Goal: Communication & Community: Connect with others

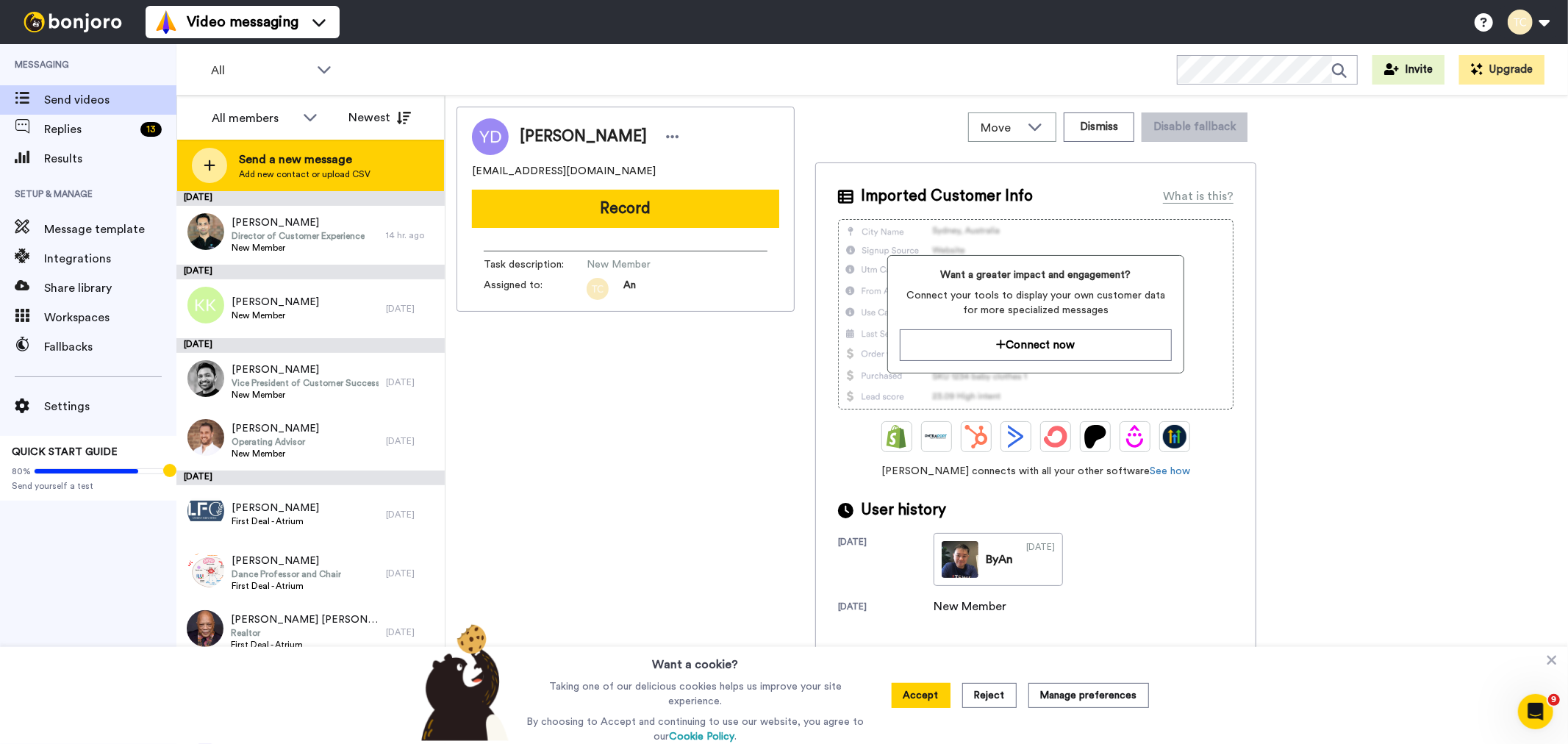
click at [297, 160] on span "Send a new message" at bounding box center [304, 159] width 131 height 18
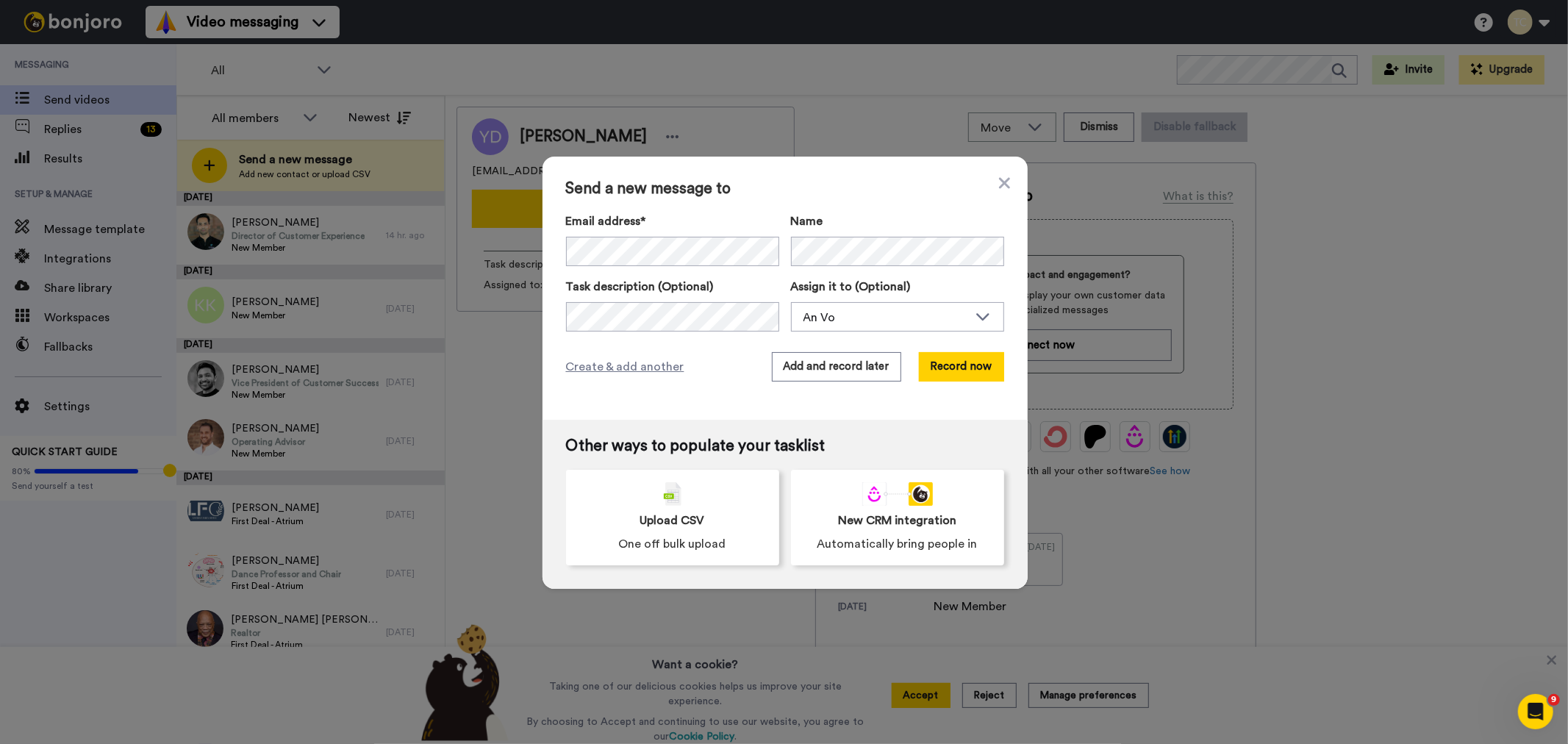
click at [998, 184] on icon at bounding box center [1003, 182] width 11 height 11
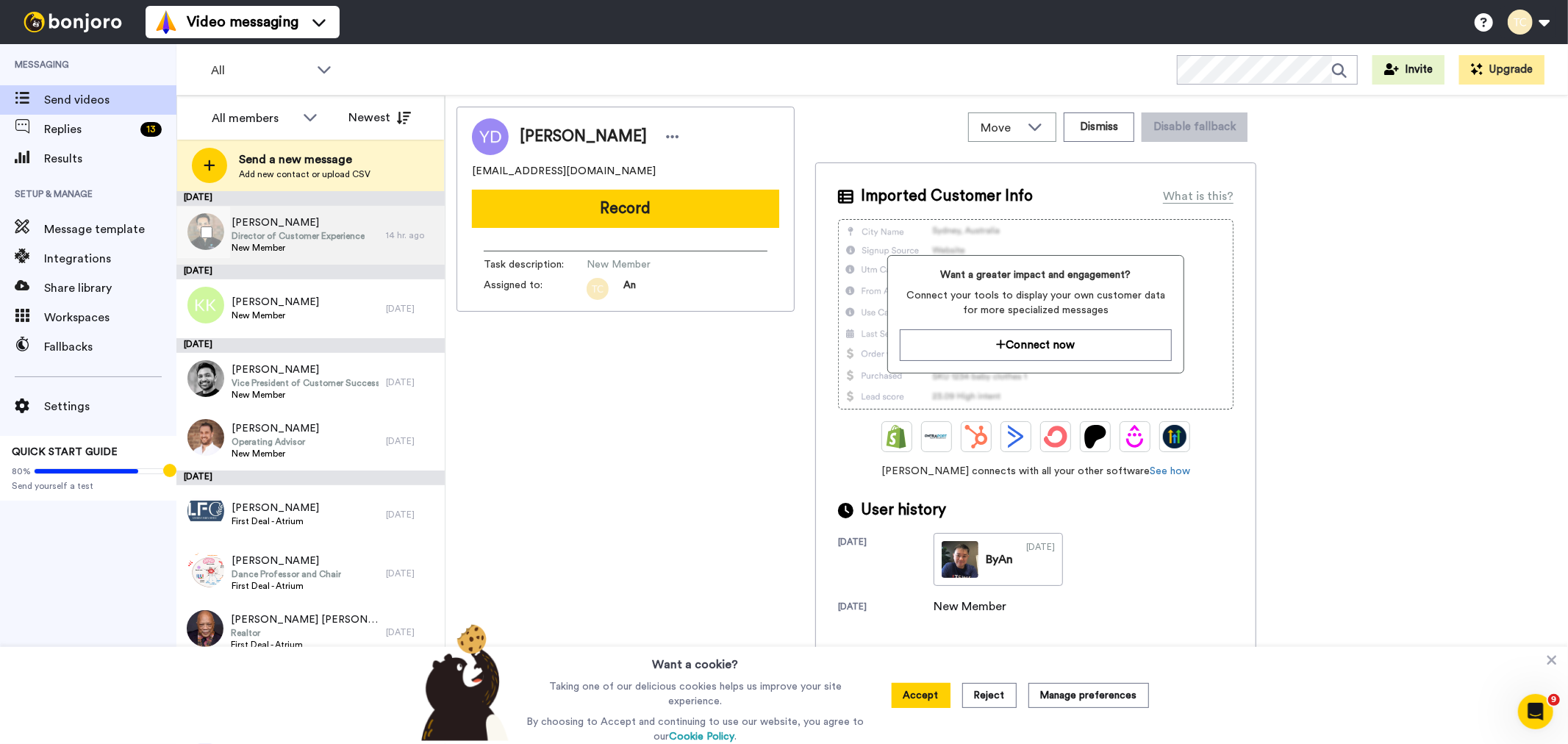
click at [274, 230] on span "Director of Customer Experience" at bounding box center [298, 236] width 133 height 12
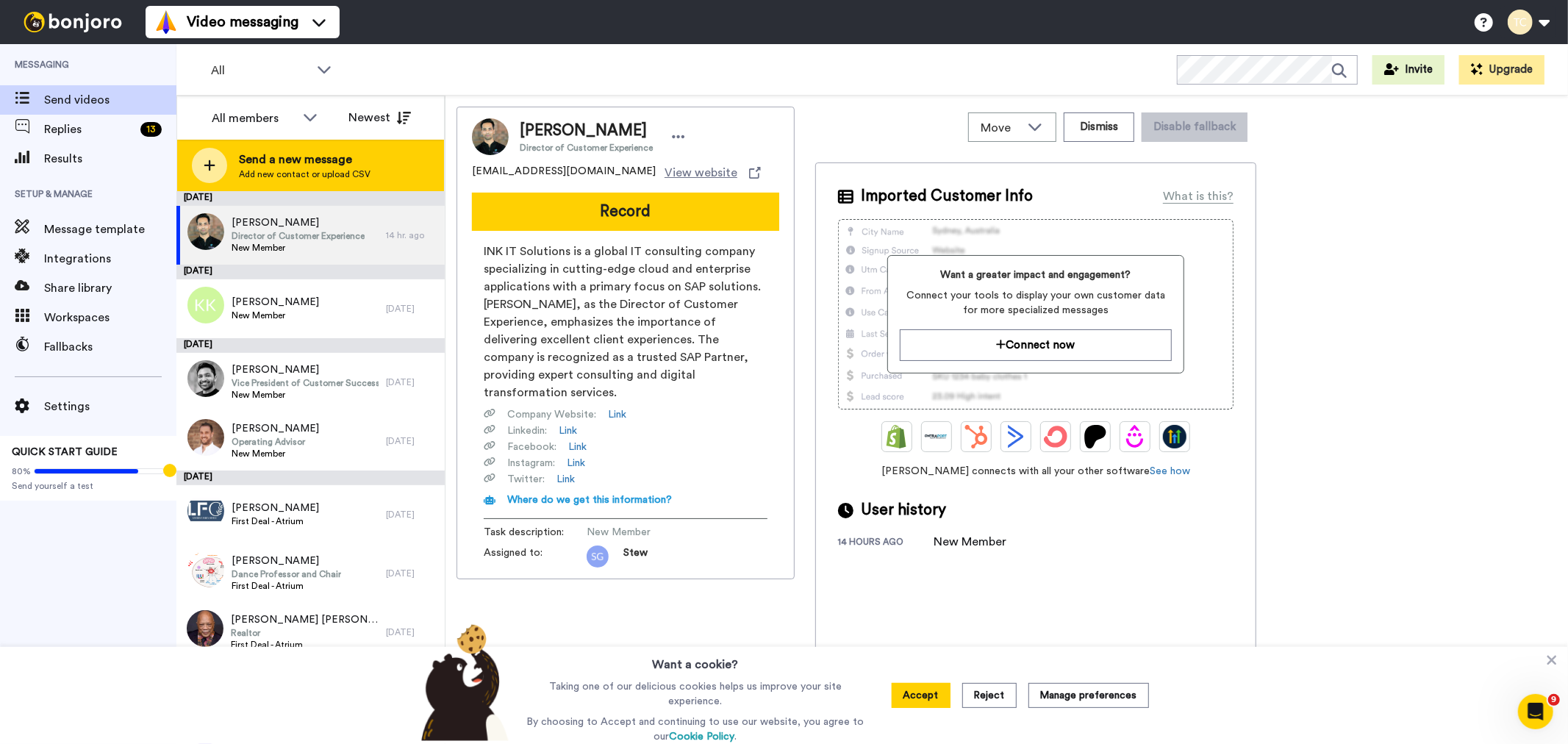
click at [281, 153] on span "Send a new message" at bounding box center [304, 159] width 131 height 18
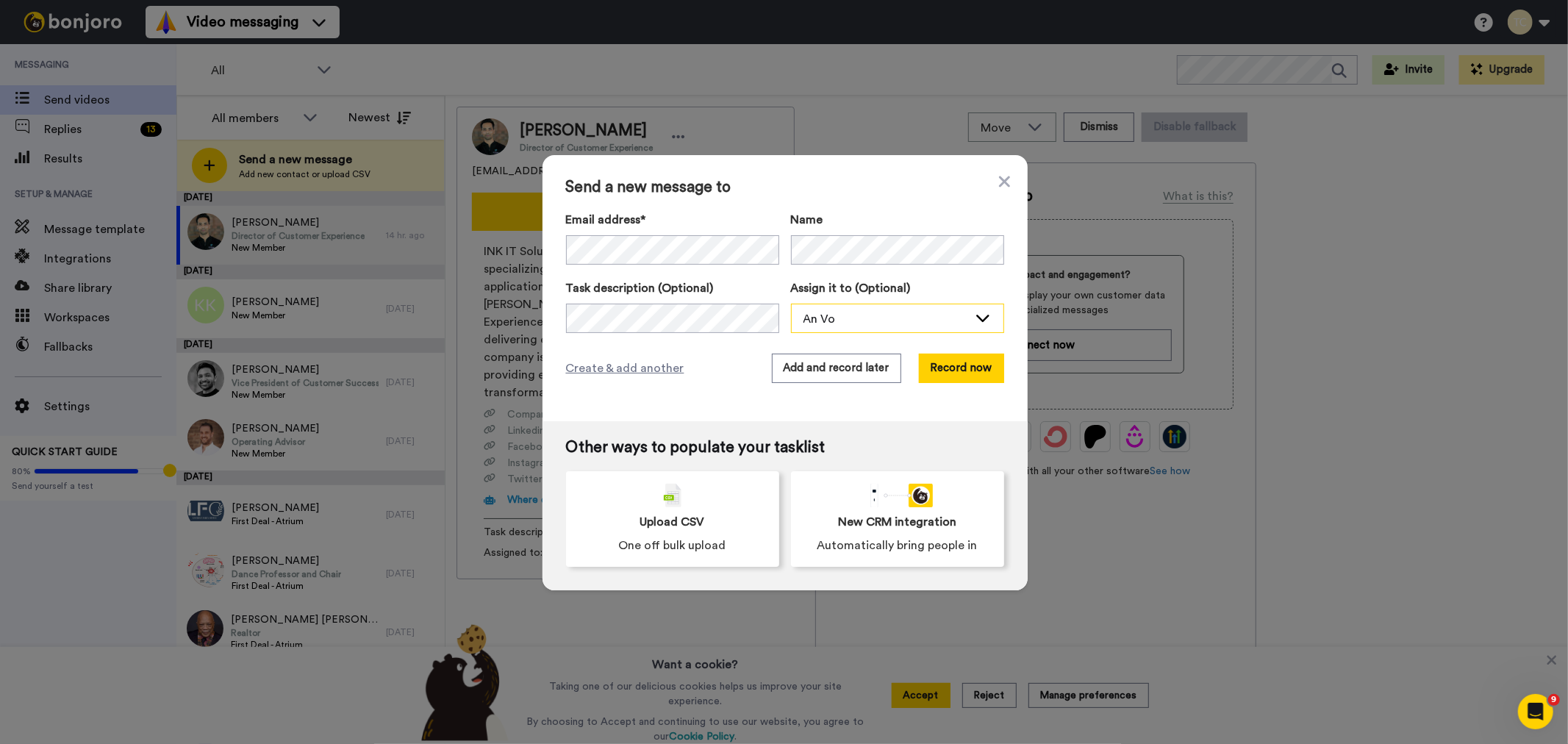
click at [866, 319] on div "An Vo" at bounding box center [885, 319] width 165 height 18
click at [837, 373] on span "Stew [PERSON_NAME]" at bounding box center [857, 374] width 132 height 15
click at [826, 369] on button "Add and record later" at bounding box center [836, 369] width 129 height 29
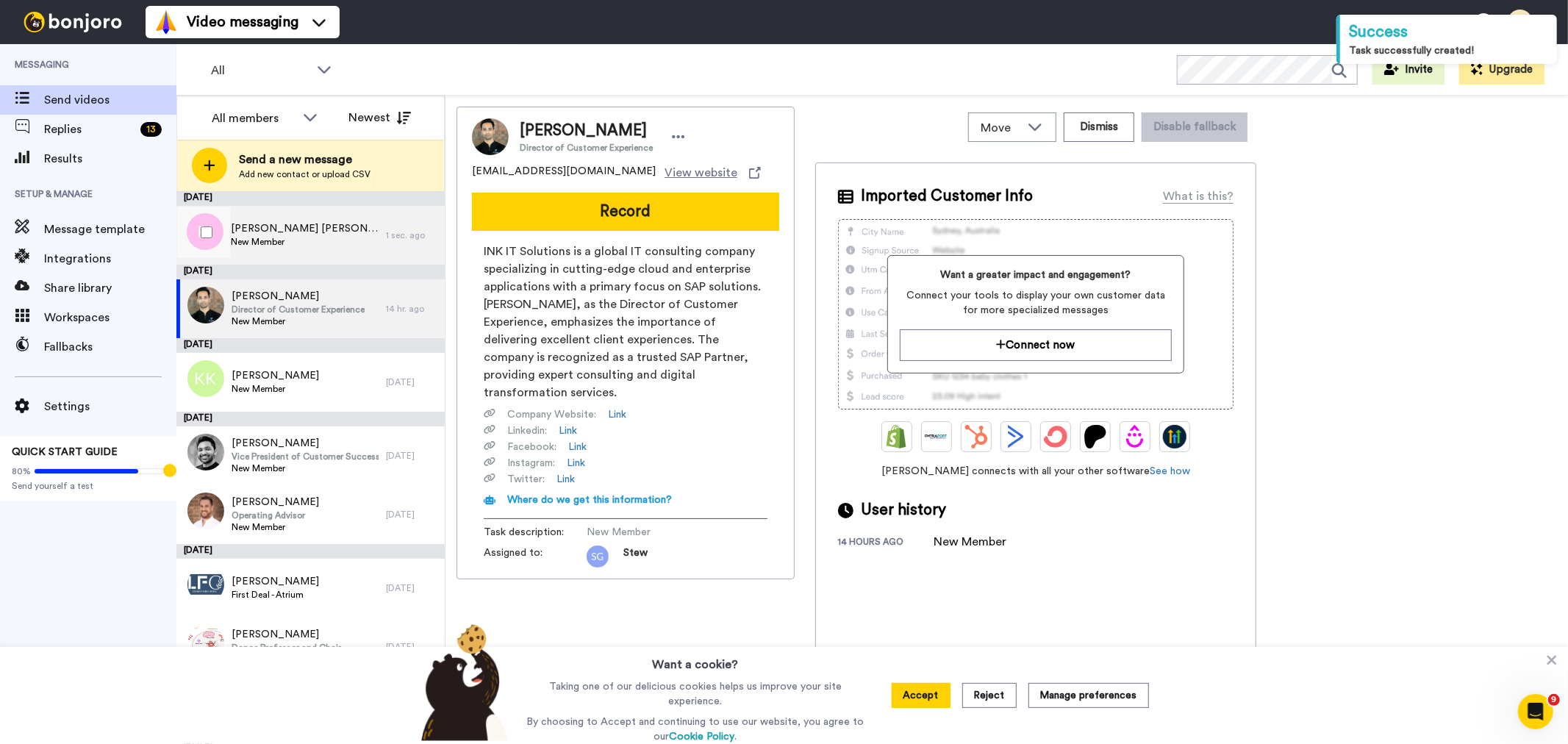
click at [290, 223] on span "[PERSON_NAME] [PERSON_NAME]" at bounding box center [304, 228] width 148 height 15
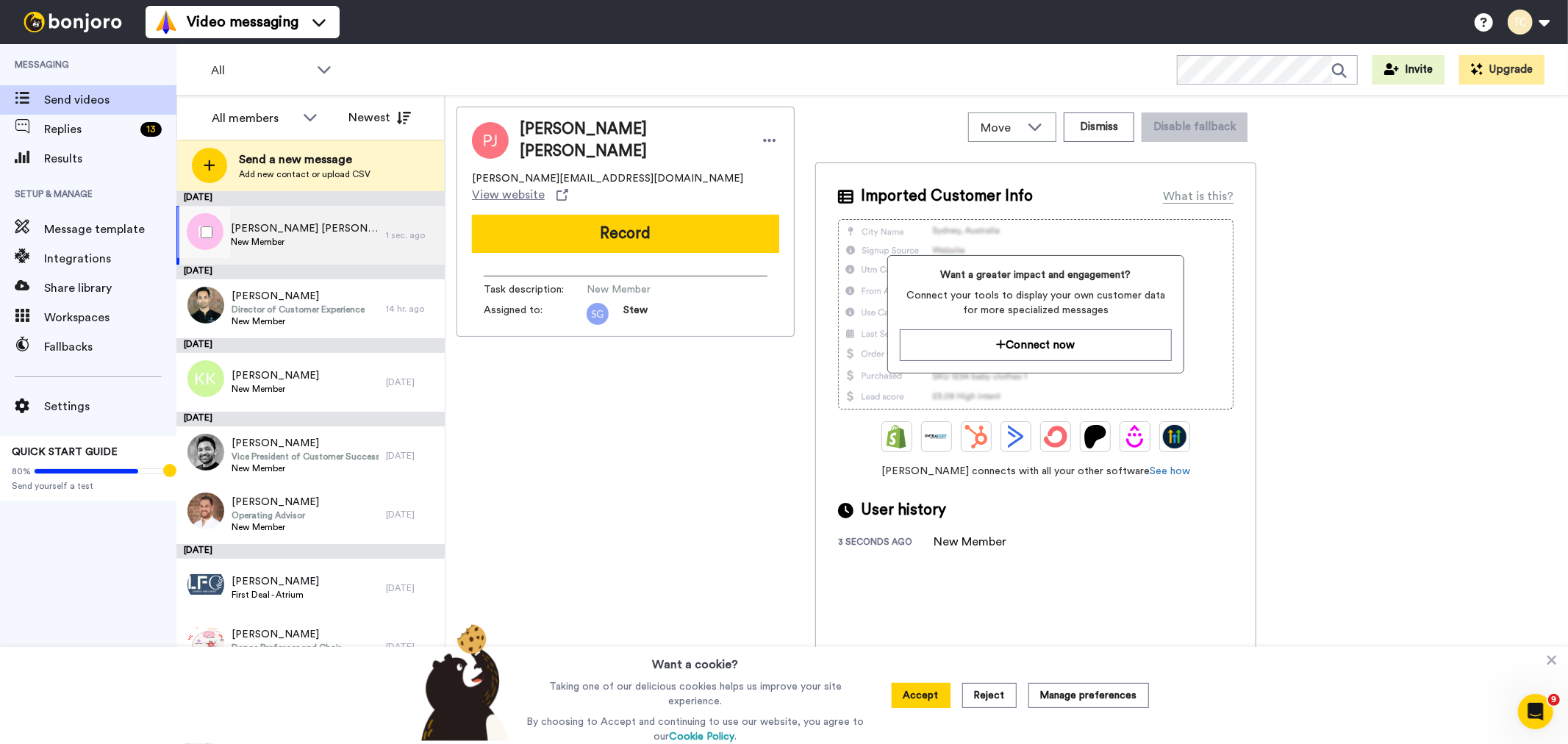
click at [290, 236] on span "New Member" at bounding box center [304, 241] width 148 height 12
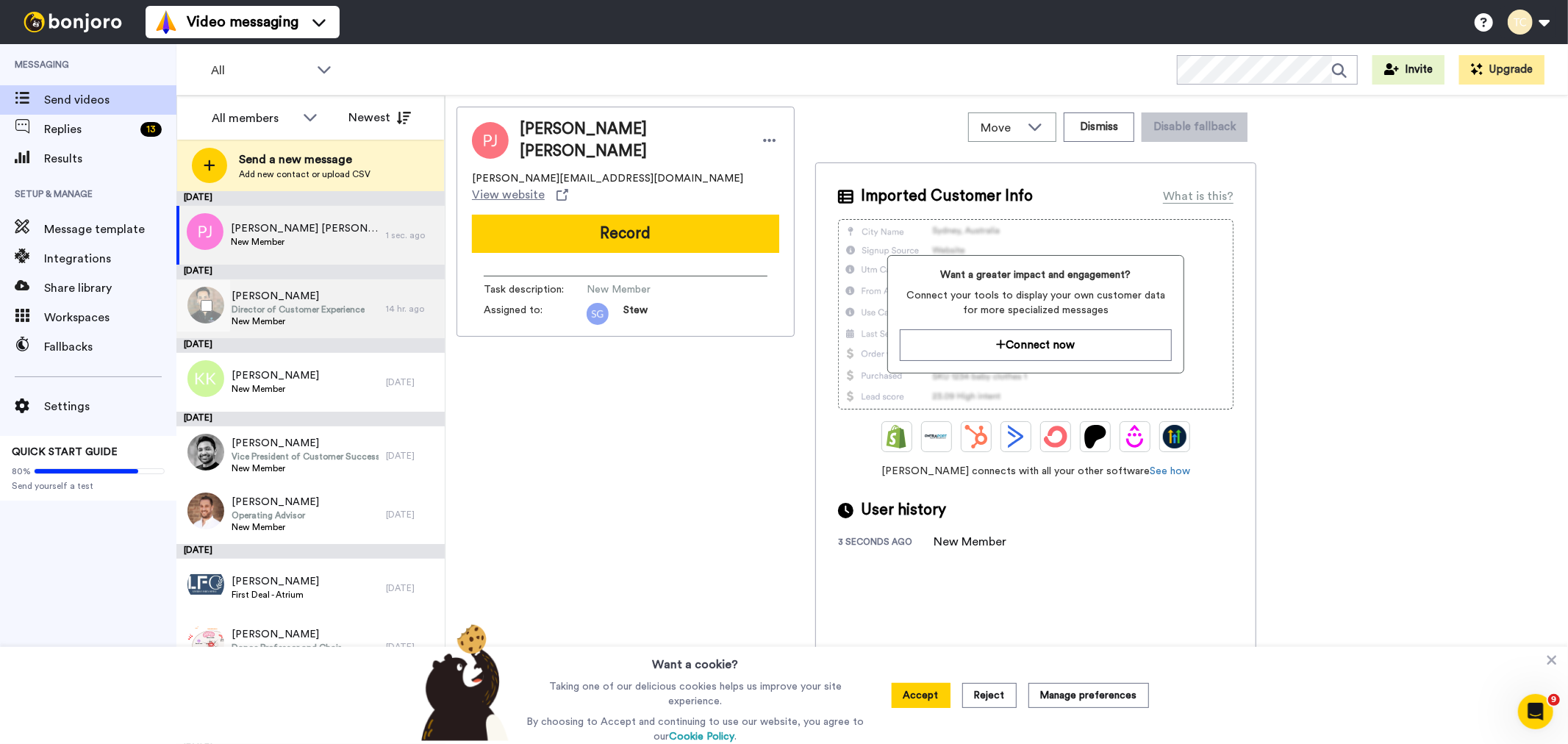
click at [285, 310] on span "Director of Customer Experience" at bounding box center [298, 309] width 133 height 12
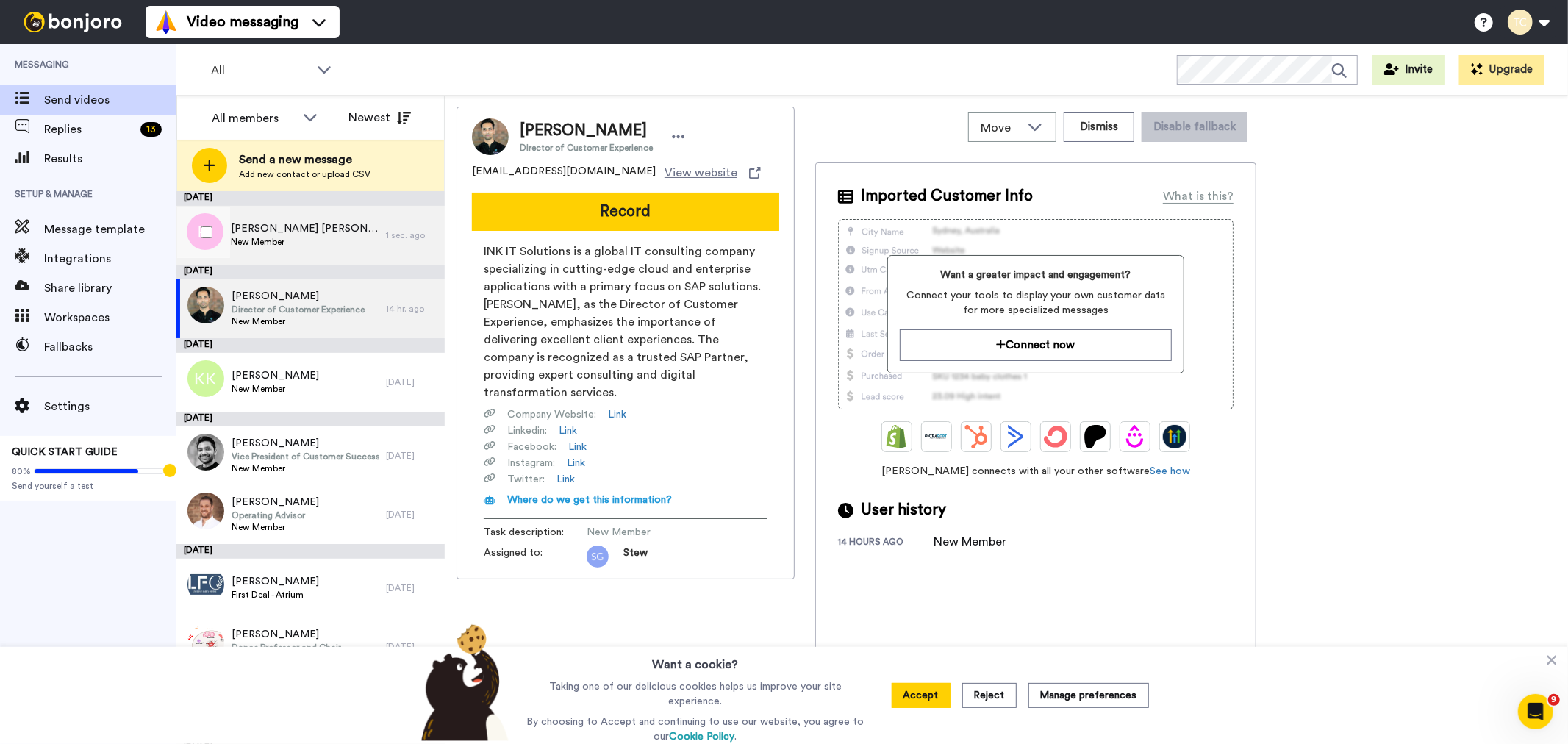
click at [297, 229] on span "[PERSON_NAME] [PERSON_NAME]" at bounding box center [304, 228] width 148 height 15
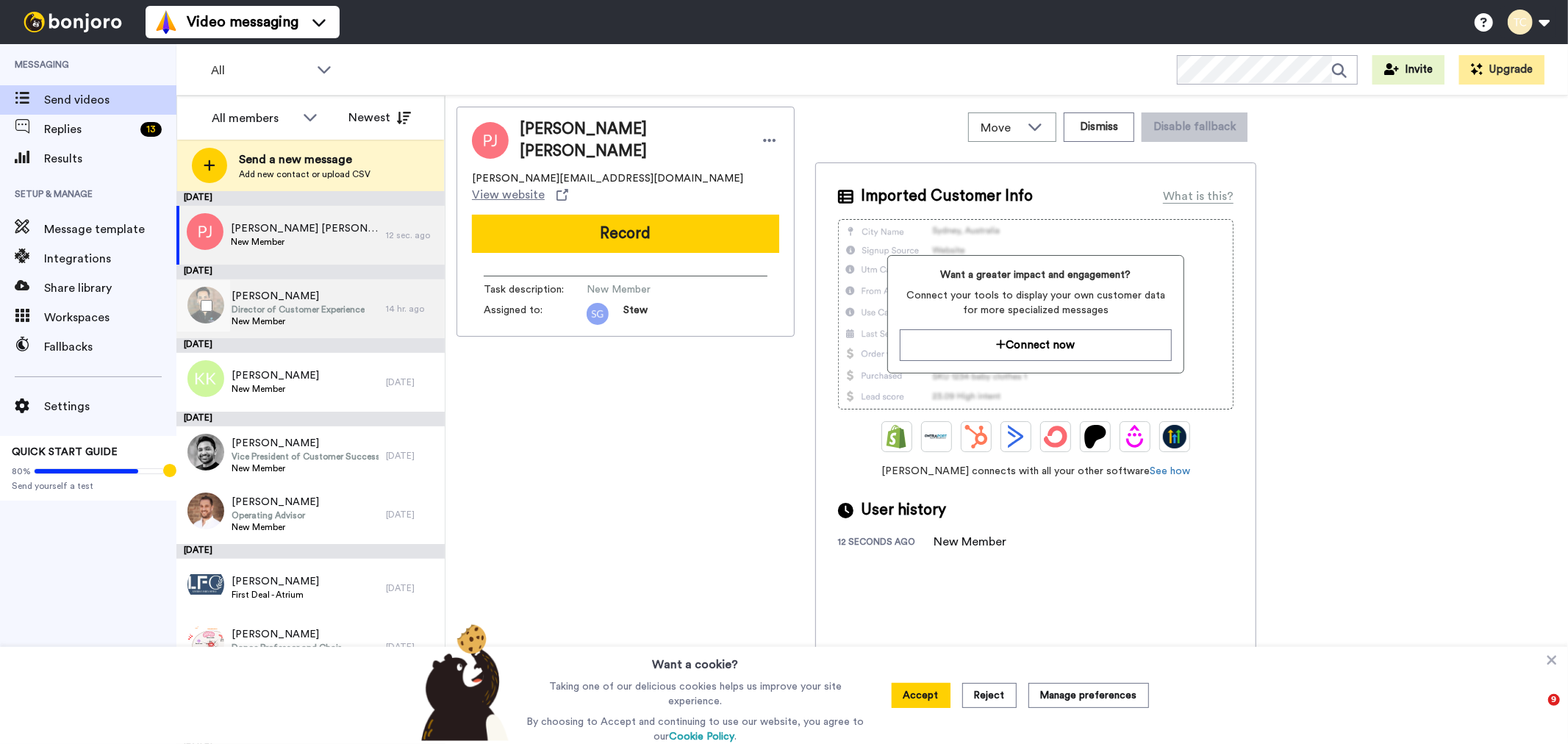
click at [234, 317] on span "New Member" at bounding box center [298, 321] width 133 height 12
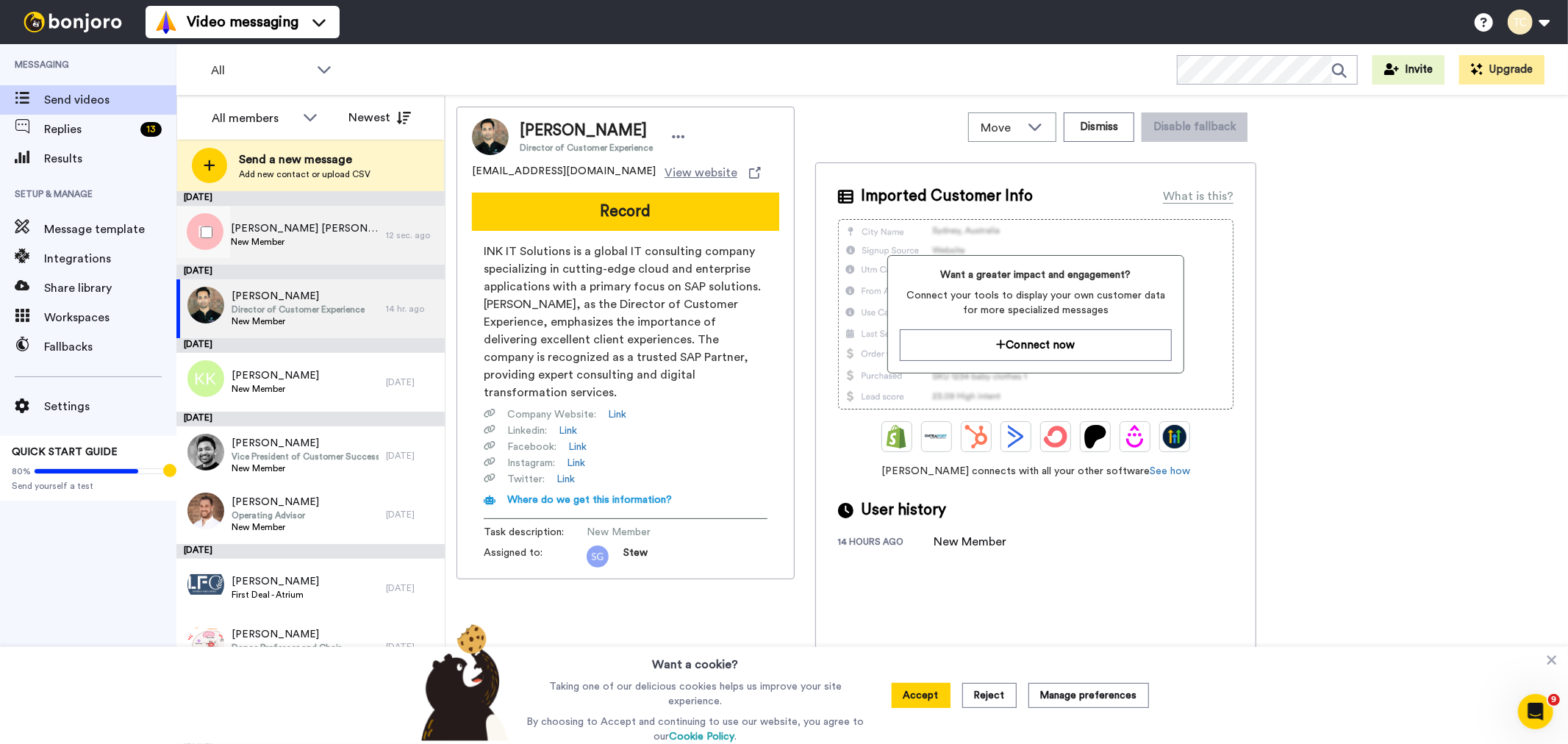
click at [270, 236] on span "New Member" at bounding box center [304, 241] width 148 height 12
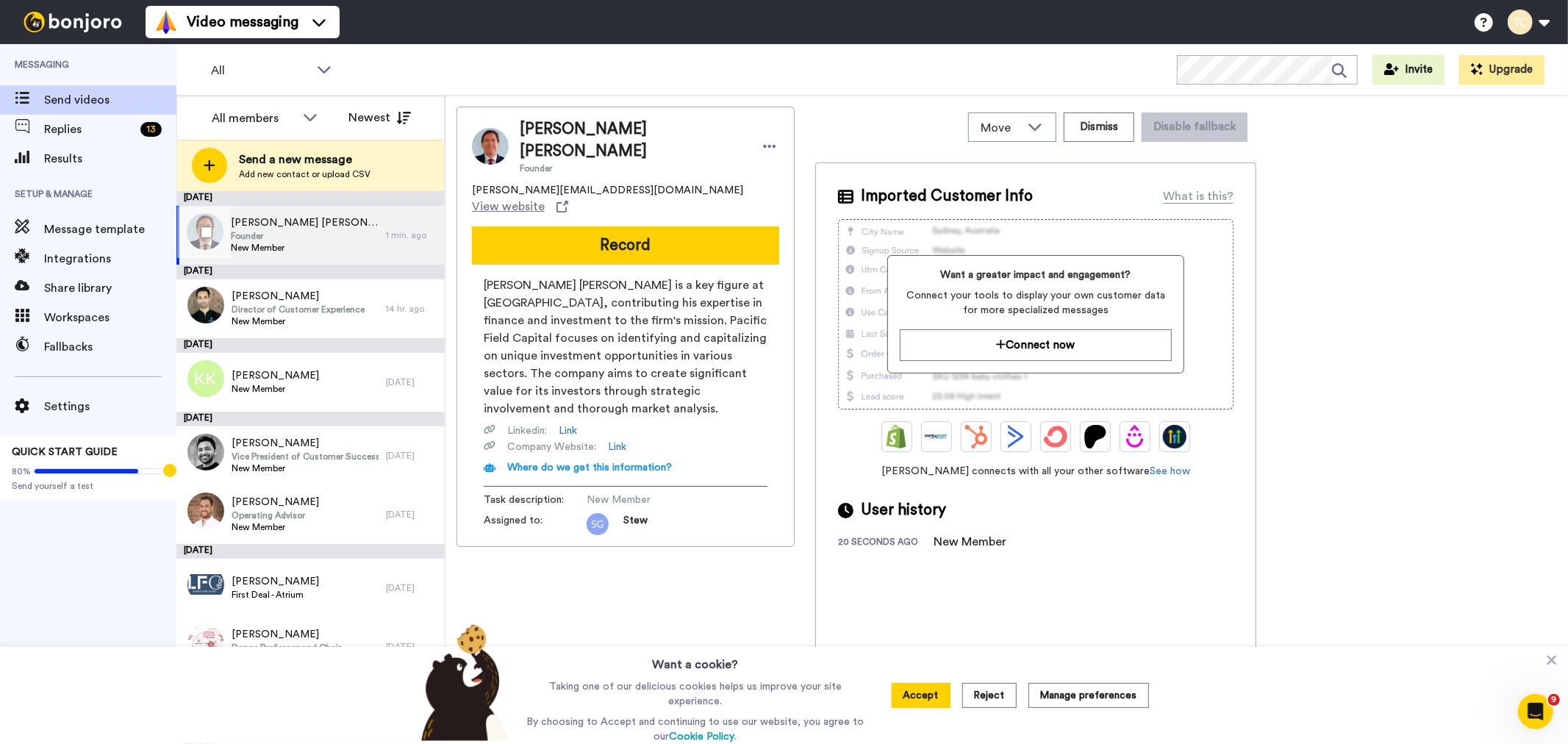
click at [255, 223] on span "[PERSON_NAME] [PERSON_NAME]" at bounding box center [304, 223] width 148 height 15
